Goal: Information Seeking & Learning: Find specific fact

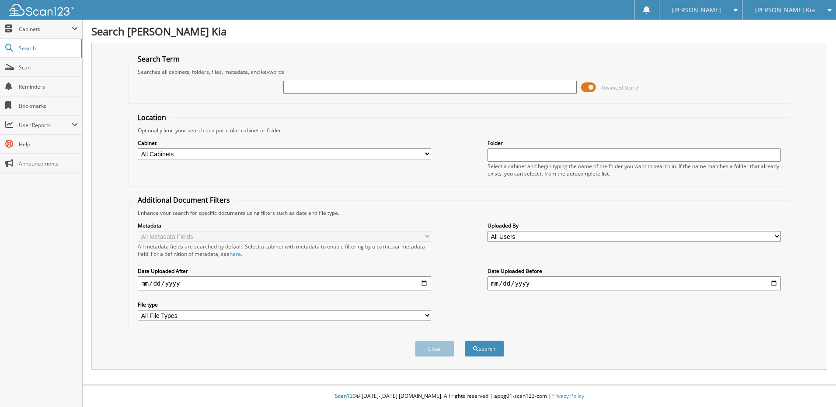
click at [358, 92] on input "text" at bounding box center [429, 87] width 293 height 13
type input "0"
type input "217876"
click at [465, 341] on button "Search" at bounding box center [484, 349] width 39 height 16
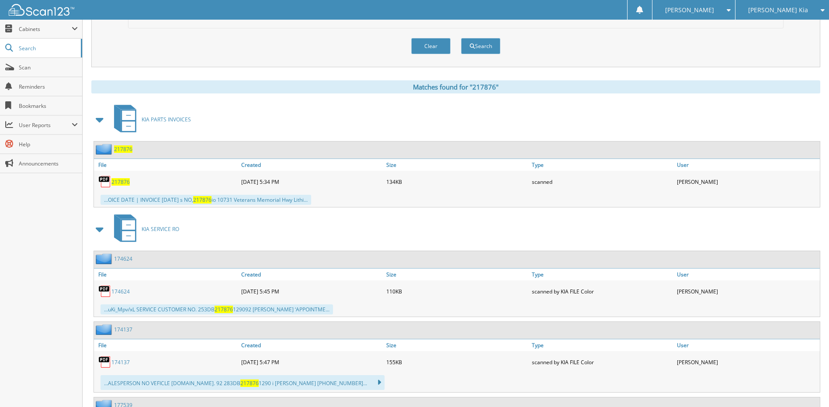
scroll to position [306, 0]
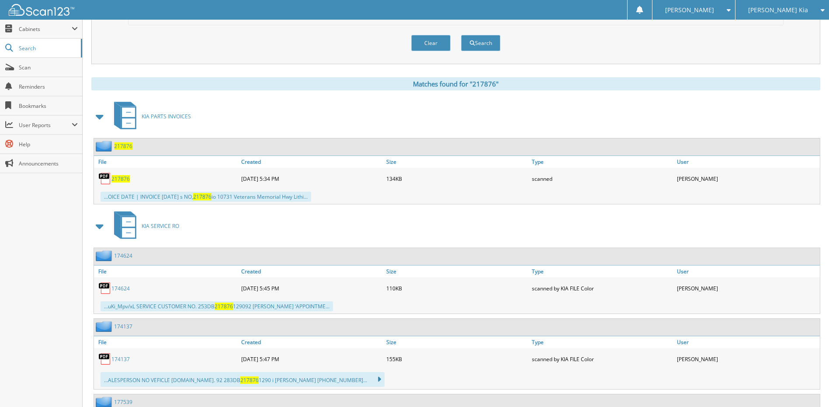
click at [115, 179] on span "217876" at bounding box center [120, 178] width 18 height 7
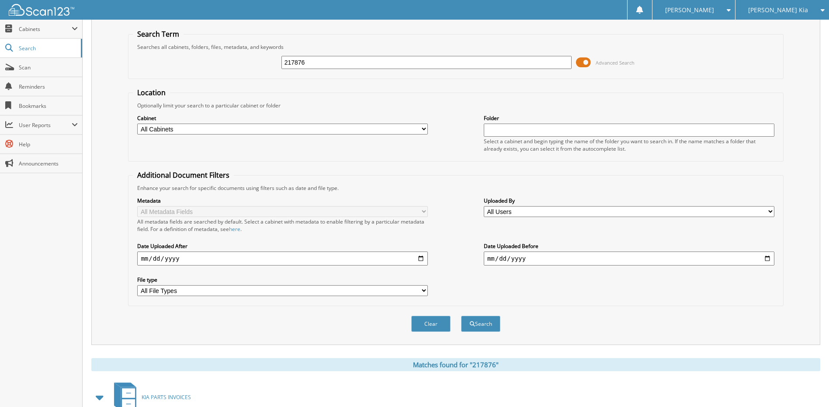
scroll to position [0, 0]
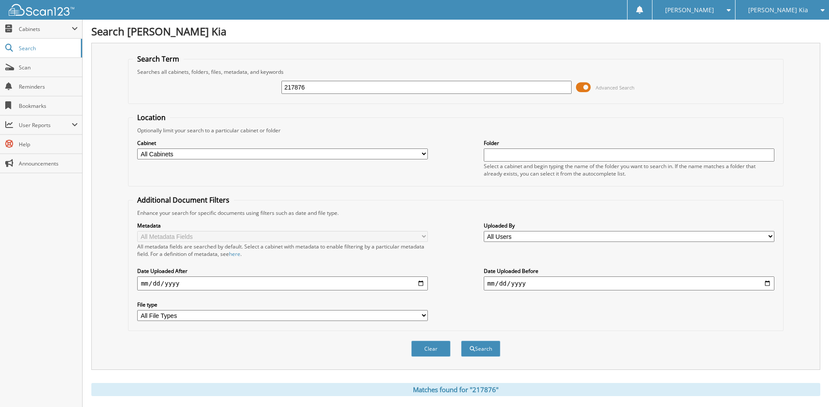
drag, startPoint x: 428, startPoint y: 92, endPoint x: 265, endPoint y: 84, distance: 163.7
click at [265, 84] on div "217876 Advanced Search" at bounding box center [456, 88] width 646 height 24
paste input "518110"
type input "518110"
click at [461, 341] on button "Search" at bounding box center [480, 349] width 39 height 16
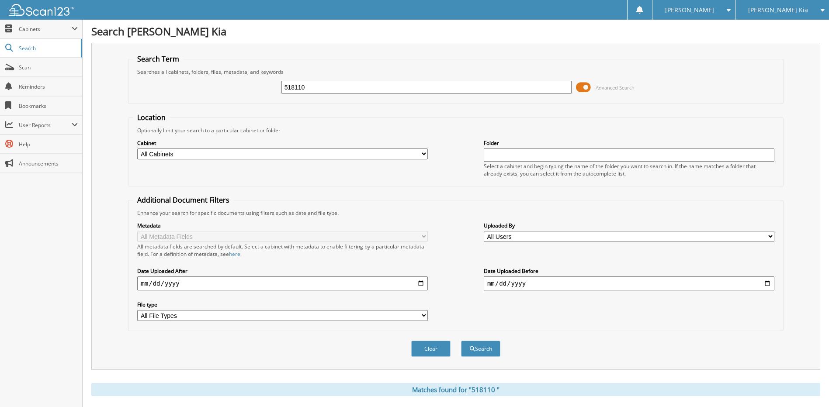
scroll to position [306, 0]
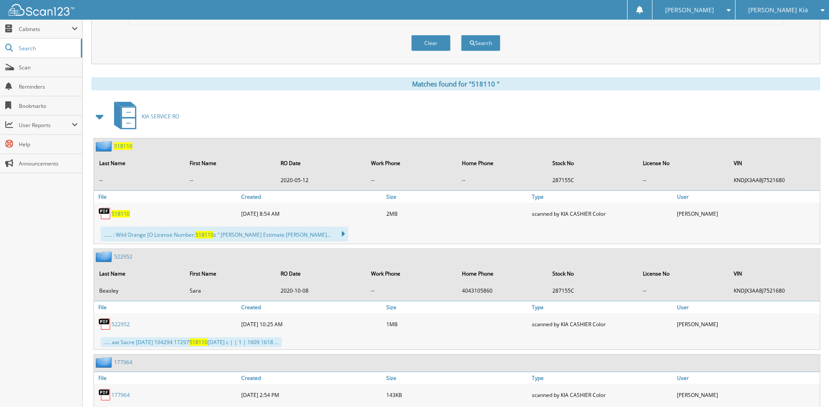
click at [122, 213] on span "5 1 8 1 1 0" at bounding box center [120, 213] width 18 height 7
click at [100, 117] on span at bounding box center [100, 117] width 12 height 16
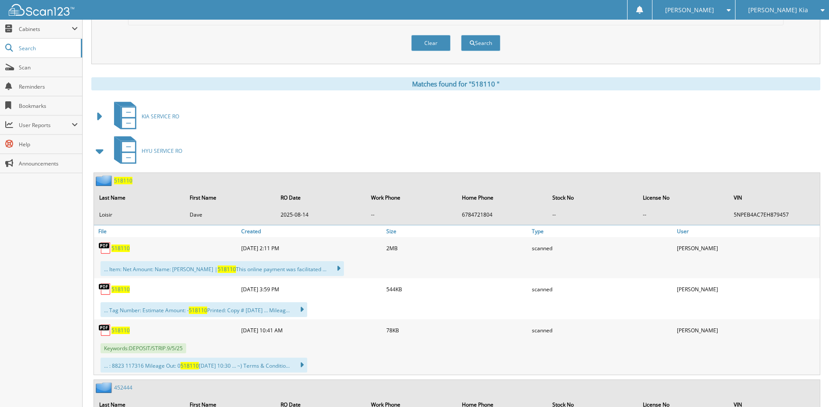
click at [115, 254] on div "5 1 8 1 1 0" at bounding box center [166, 248] width 145 height 17
click at [115, 249] on span "5 1 8 1 1 0" at bounding box center [120, 248] width 18 height 7
